Goal: Task Accomplishment & Management: Complete application form

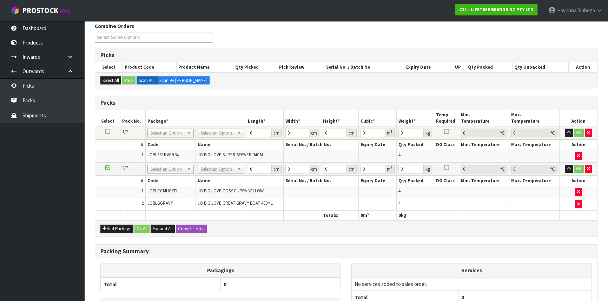
scroll to position [89, 0]
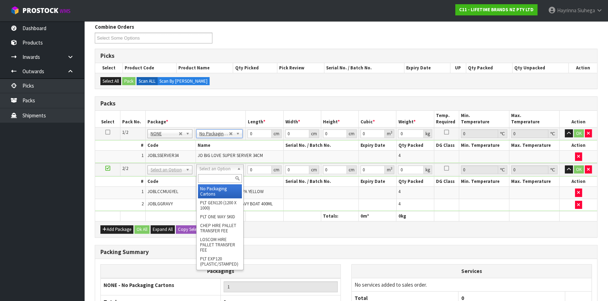
click at [211, 178] on input "text" at bounding box center [220, 178] width 44 height 9
type input "OC"
type input "5.04"
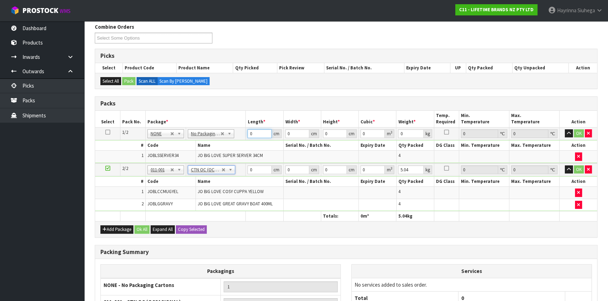
click at [249, 132] on input "0" at bounding box center [259, 133] width 24 height 9
type input "44"
type input "4"
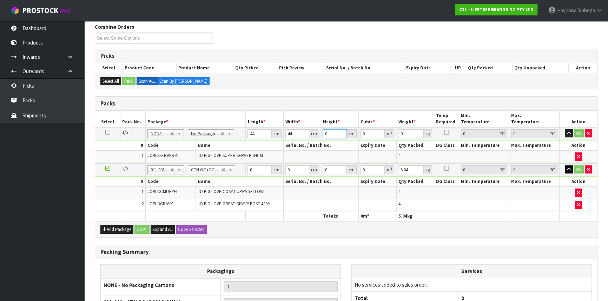
type input "0.007744"
type input "40"
type input "0.07744"
type input "40"
type input "11"
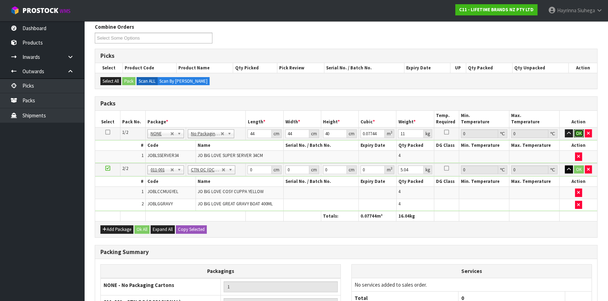
click button "OK" at bounding box center [579, 133] width 10 height 8
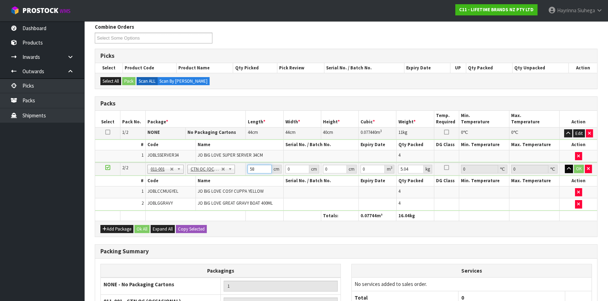
type input "58"
type input "35"
type input "3"
type input "0.00609"
type input "31"
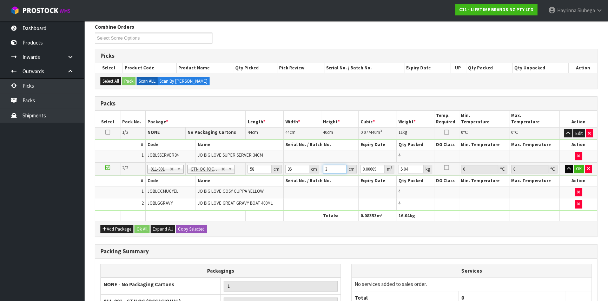
type input "0.06293"
type input "31"
type input "7"
click button "OK" at bounding box center [579, 169] width 10 height 8
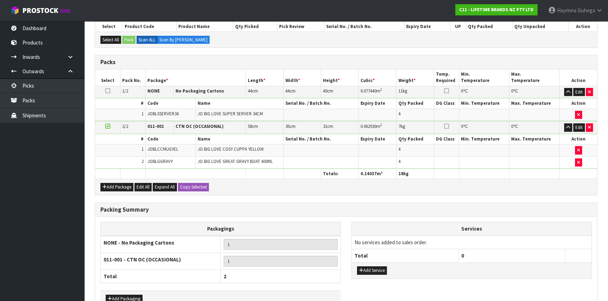
scroll to position [172, 0]
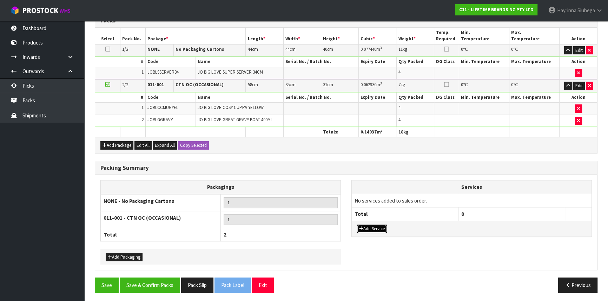
click at [377, 227] on button "Add Service" at bounding box center [372, 229] width 30 height 8
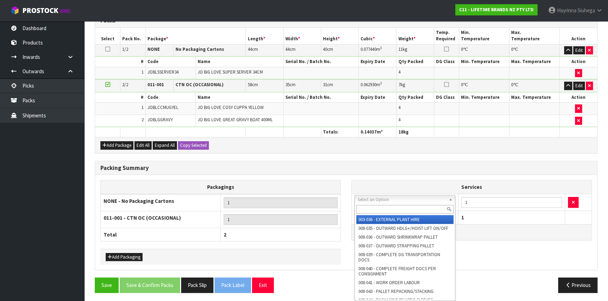
click at [372, 207] on input "text" at bounding box center [404, 209] width 97 height 9
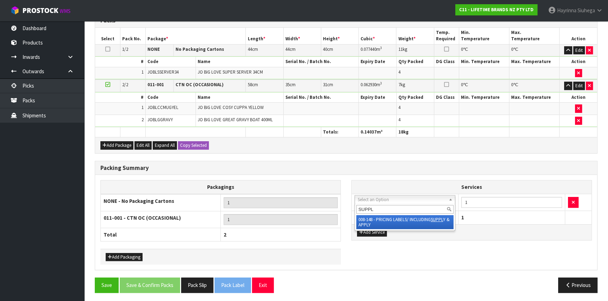
type input "SUPPLY"
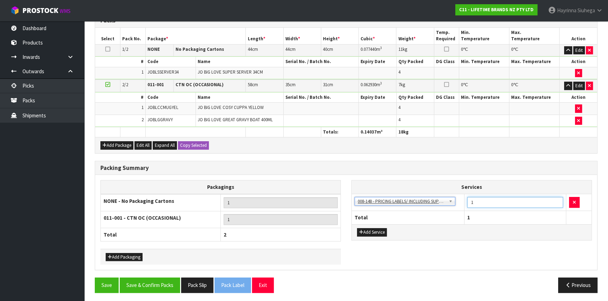
drag, startPoint x: 483, startPoint y: 200, endPoint x: 391, endPoint y: 186, distance: 93.0
click at [452, 200] on tr "003-036 - EXTERNAL PLANT HIRE 008-035 - OUTWARD HDLG+/HOIST LIFT ON/OFF 008-036…" at bounding box center [472, 202] width 240 height 17
type input "12"
click at [153, 278] on button "Save & Confirm Packs" at bounding box center [150, 285] width 60 height 15
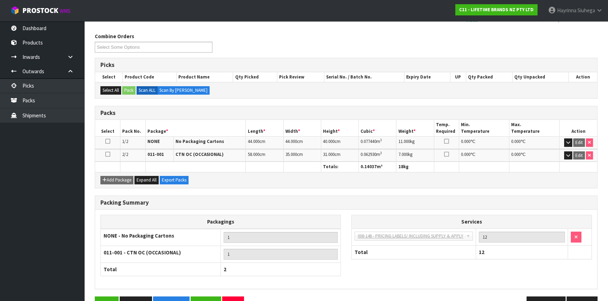
scroll to position [125, 0]
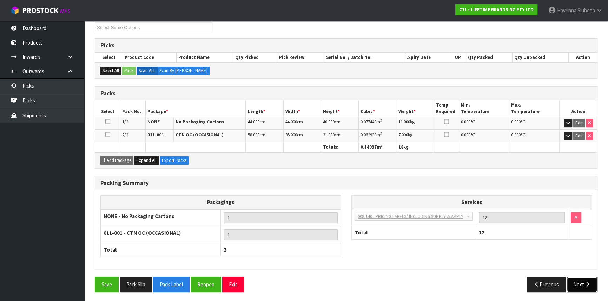
click at [571, 282] on button "Next" at bounding box center [581, 284] width 31 height 15
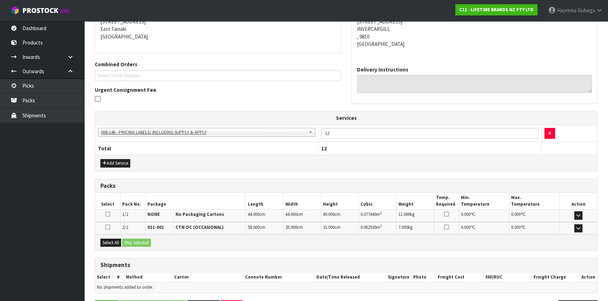
scroll to position [170, 0]
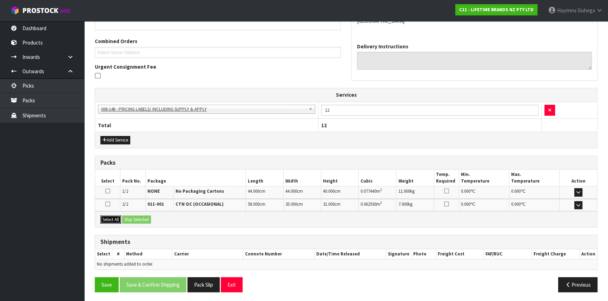
click at [110, 217] on button "Select All" at bounding box center [110, 220] width 21 height 8
click at [132, 221] on button "Ship Selected" at bounding box center [136, 220] width 29 height 8
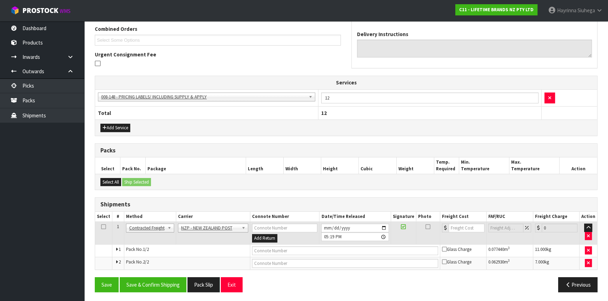
scroll to position [182, 0]
click at [323, 226] on input "[DATE]" at bounding box center [354, 228] width 67 height 9
type input "[DATE]"
type input "17:19:00.000"
click at [154, 289] on button "Save & Confirm Shipping" at bounding box center [153, 284] width 67 height 15
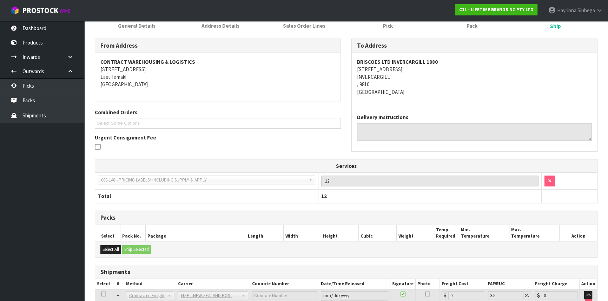
scroll to position [172, 0]
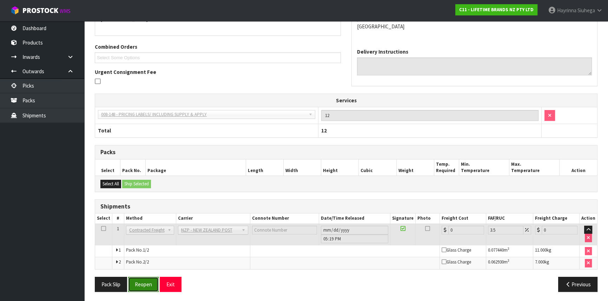
drag, startPoint x: 141, startPoint y: 283, endPoint x: 145, endPoint y: 280, distance: 4.8
click at [141, 282] on button "Reopen" at bounding box center [143, 284] width 31 height 15
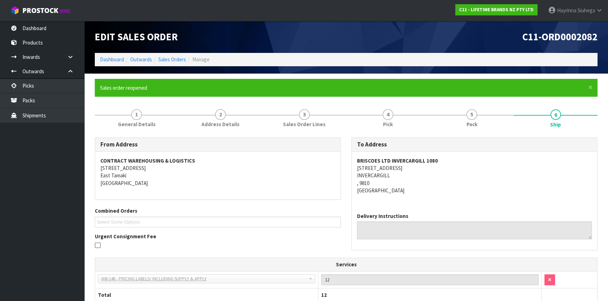
scroll to position [165, 0]
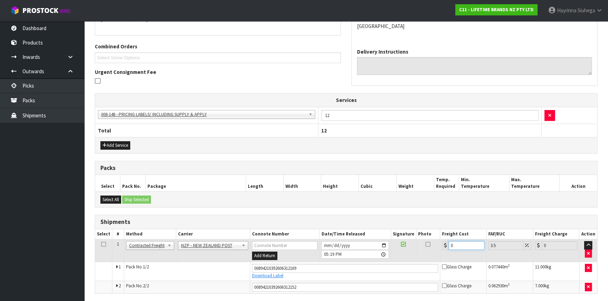
drag, startPoint x: 460, startPoint y: 244, endPoint x: 417, endPoint y: 238, distance: 42.8
click at [418, 240] on tr "1 Client Local Pickup Customer Local Pickup Company Freight Contracted Freight …" at bounding box center [346, 251] width 502 height 23
type input "3"
type input "3.1"
type input "38"
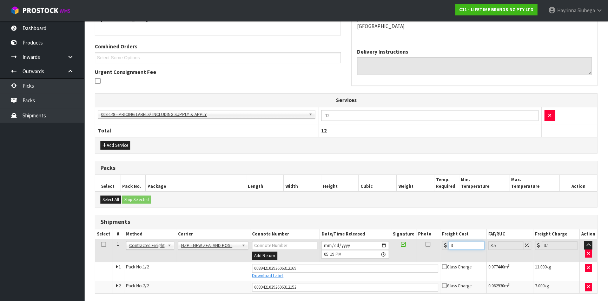
type input "39.33"
type input "38.2"
type input "39.54"
type input "38.22"
type input "39.56"
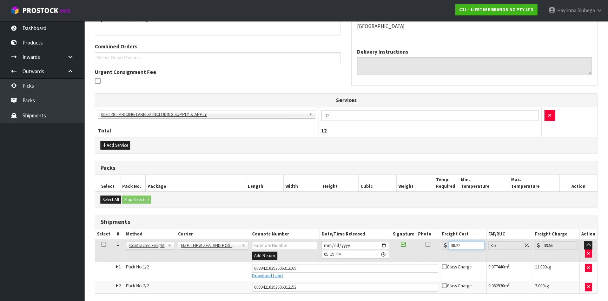
type input "38.22"
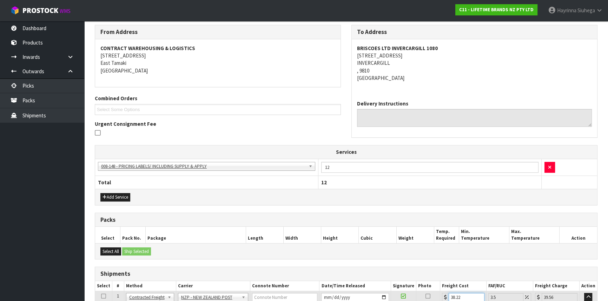
scroll to position [189, 0]
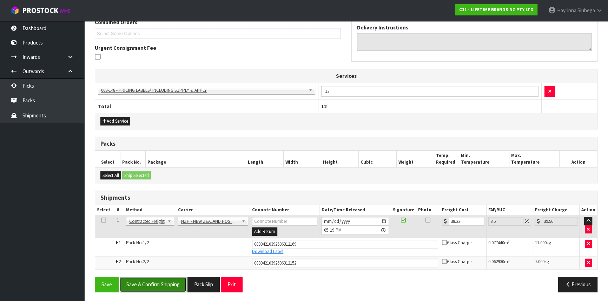
click at [156, 285] on button "Save & Confirm Shipping" at bounding box center [153, 284] width 67 height 15
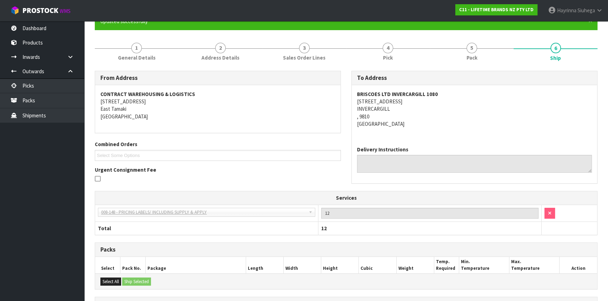
scroll to position [0, 0]
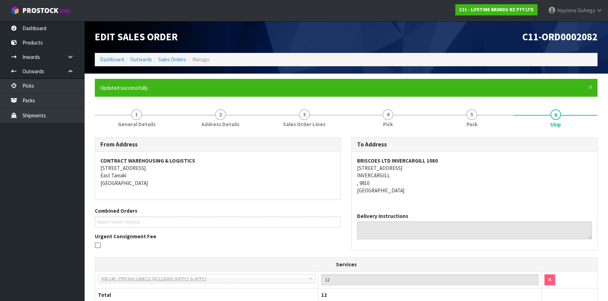
click at [99, 58] on ol "Dashboard Outwards Sales Orders Manage" at bounding box center [346, 59] width 502 height 13
click at [102, 58] on link "Dashboard" at bounding box center [112, 59] width 24 height 7
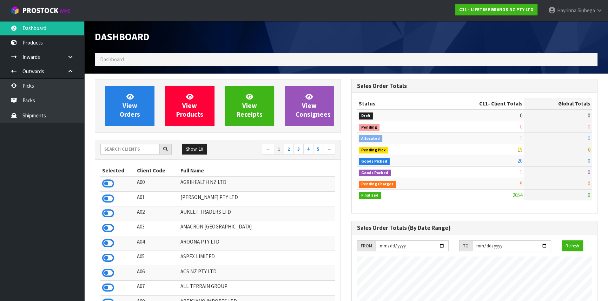
scroll to position [531, 256]
click at [568, 10] on span "Hayrinna" at bounding box center [566, 10] width 19 height 7
click at [567, 26] on link "Logout" at bounding box center [579, 27] width 55 height 9
